Goal: Register for event/course

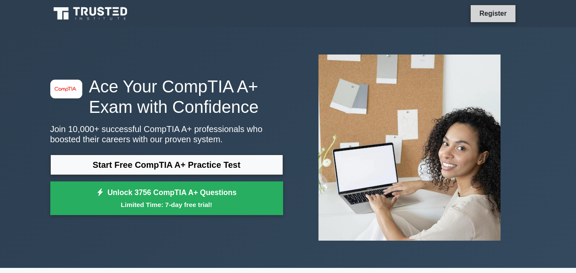
click at [490, 12] on link "Register" at bounding box center [492, 13] width 37 height 11
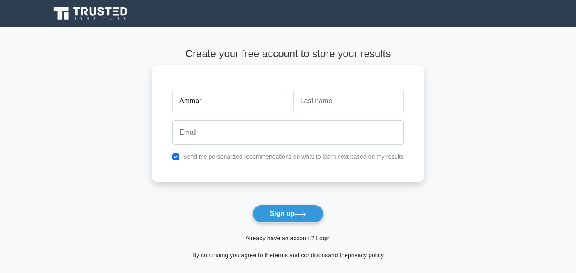
type input "Ammar"
click at [356, 102] on input "text" at bounding box center [348, 101] width 110 height 25
type input "Sani"
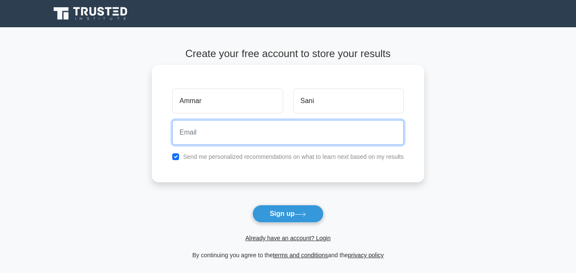
click at [231, 135] on input "email" at bounding box center [287, 132] width 231 height 25
type input "[EMAIL_ADDRESS][DOMAIN_NAME]"
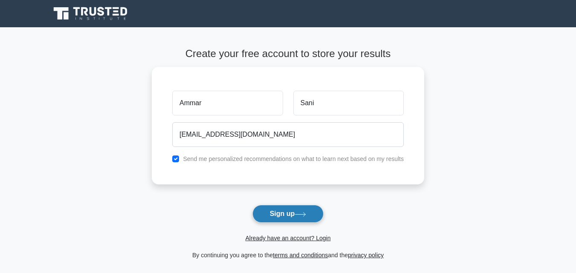
click at [276, 214] on button "Sign up" at bounding box center [288, 214] width 72 height 18
click at [276, 214] on form "Create your free account to store your results [PERSON_NAME][GEOGRAPHIC_DATA] […" at bounding box center [288, 154] width 272 height 213
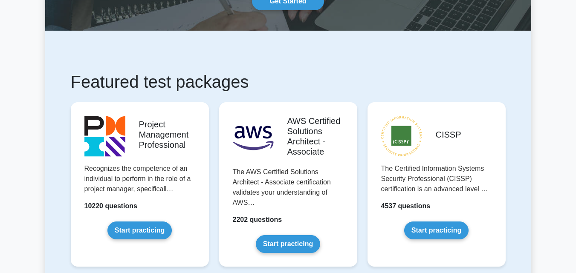
scroll to position [102, 0]
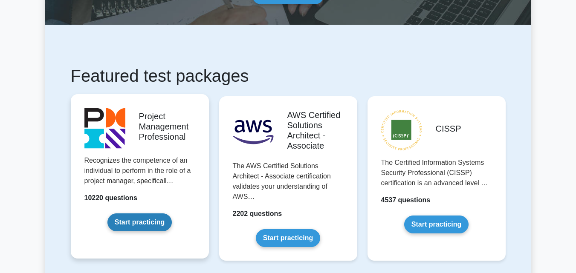
click at [134, 221] on link "Start practicing" at bounding box center [139, 222] width 64 height 18
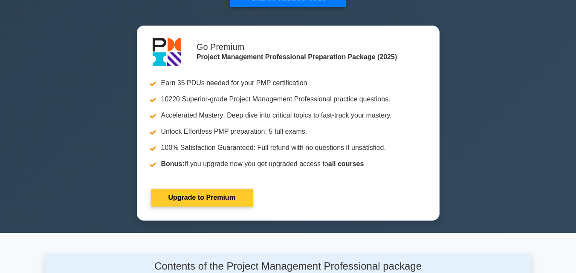
scroll to position [324, 0]
